Goal: Transaction & Acquisition: Subscribe to service/newsletter

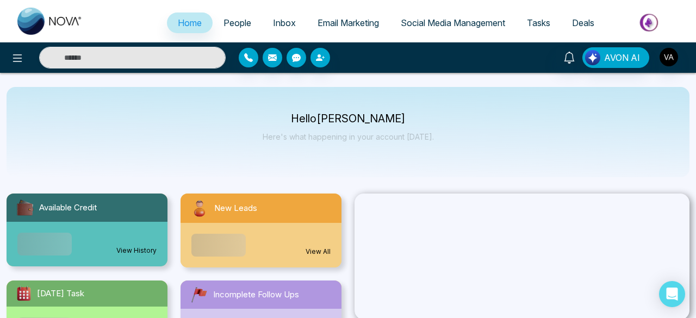
select select "*"
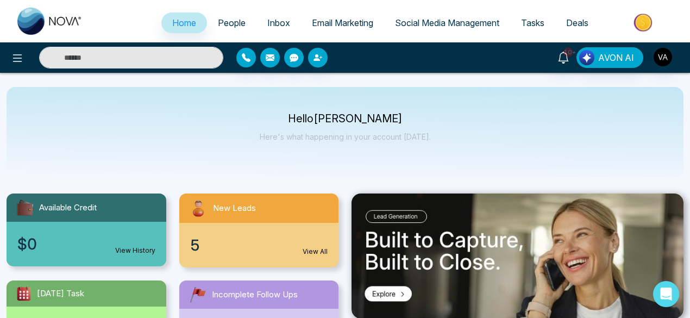
click at [342, 30] on link "Email Marketing" at bounding box center [342, 23] width 83 height 21
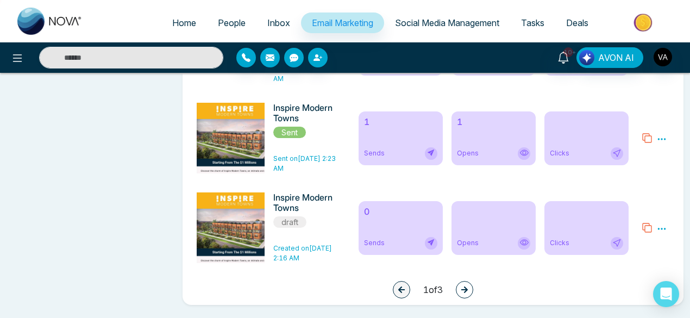
scroll to position [9035, 0]
click at [466, 292] on icon "button" at bounding box center [465, 290] width 8 height 8
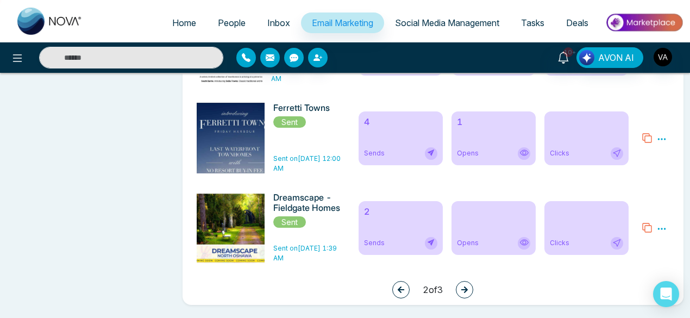
click at [469, 292] on icon "button" at bounding box center [465, 290] width 8 height 8
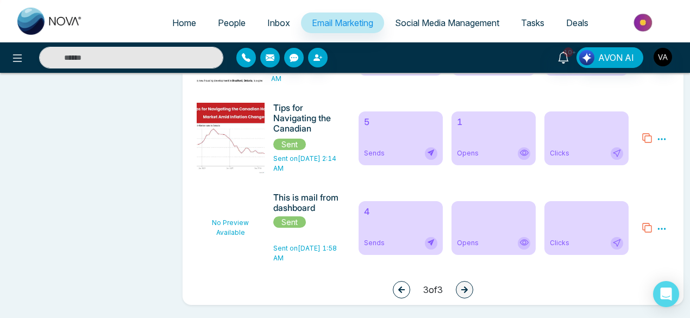
scroll to position [6594, 0]
click at [398, 291] on icon "button" at bounding box center [402, 290] width 8 height 8
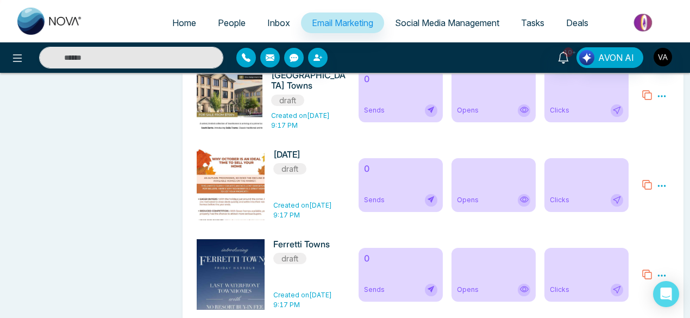
scroll to position [9035, 0]
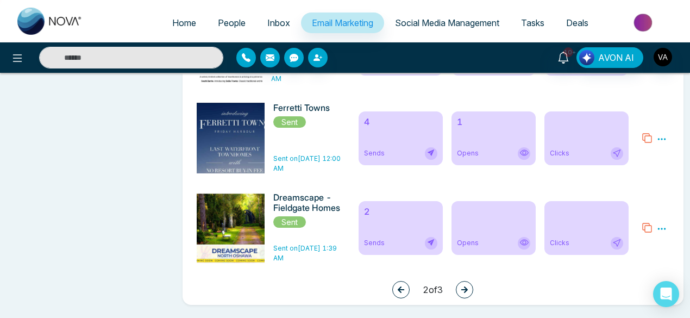
click at [401, 290] on icon "button" at bounding box center [401, 289] width 7 height 7
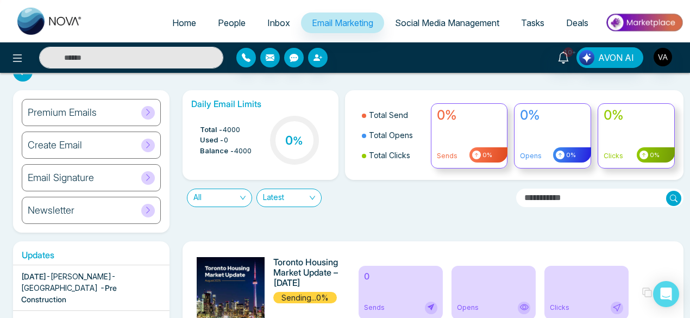
scroll to position [0, 0]
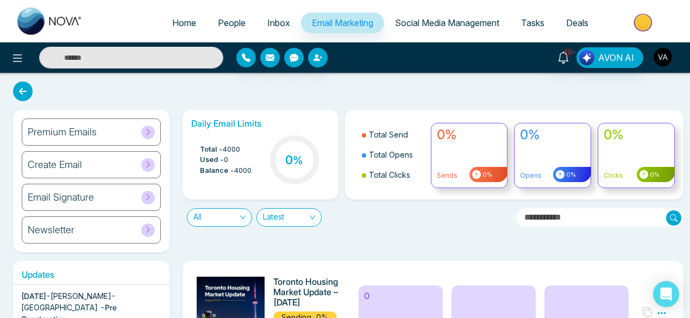
click at [665, 56] on img "button" at bounding box center [663, 57] width 18 height 18
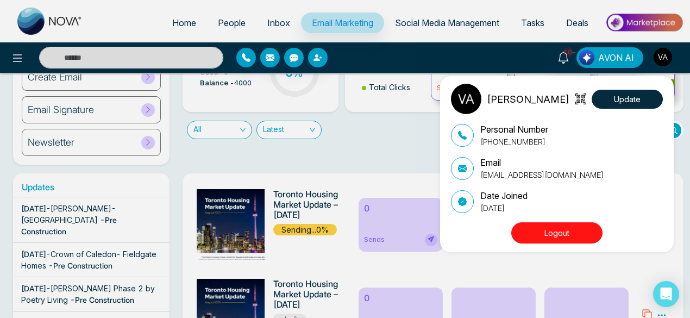
scroll to position [90, 0]
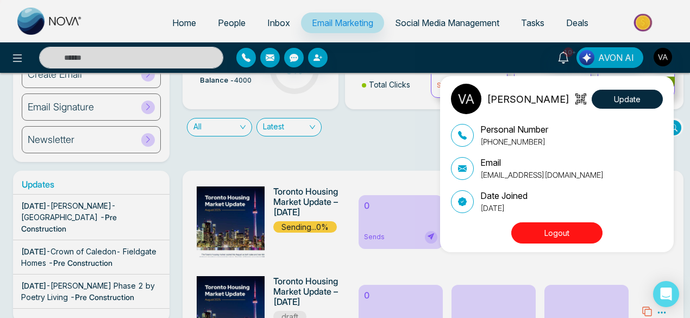
click at [563, 232] on button "Logout" at bounding box center [556, 232] width 91 height 21
